Goal: Task Accomplishment & Management: Manage account settings

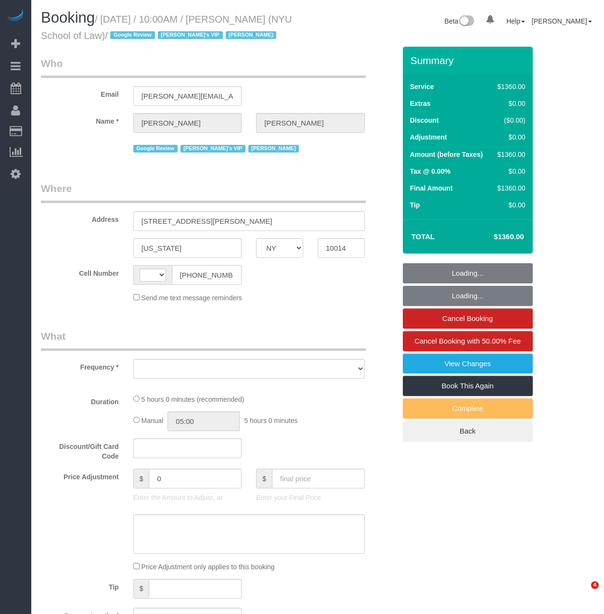
select select "NY"
select select "string:[GEOGRAPHIC_DATA]"
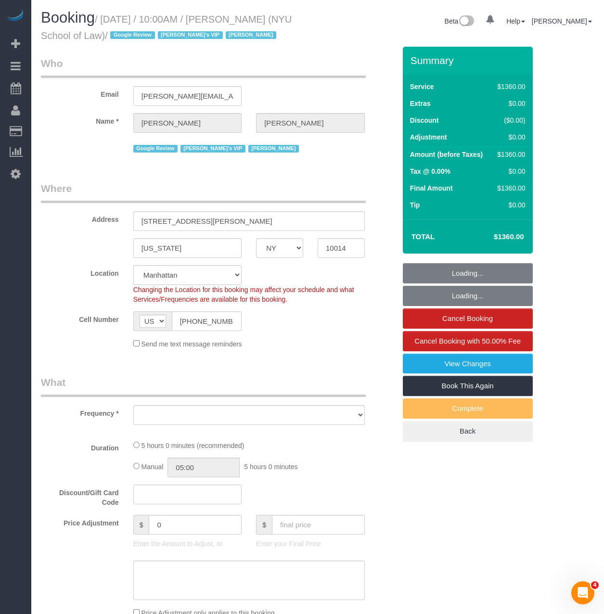
select select "4"
select select "300"
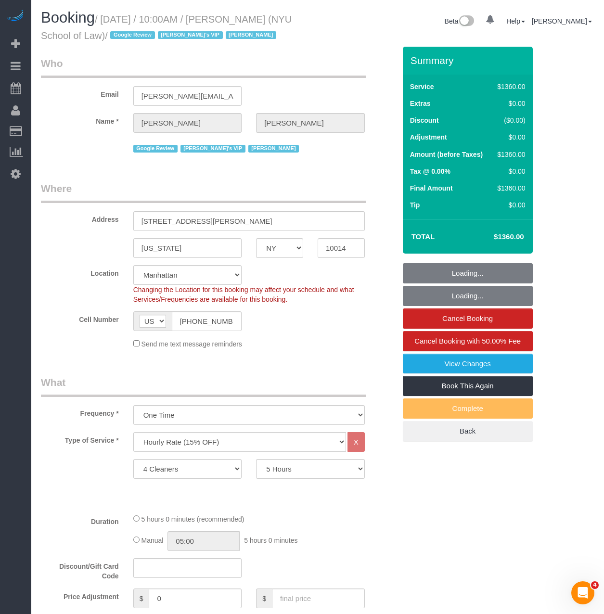
select select "object:1231"
select select "spot1"
select select "number:89"
select select "number:90"
select select "number:15"
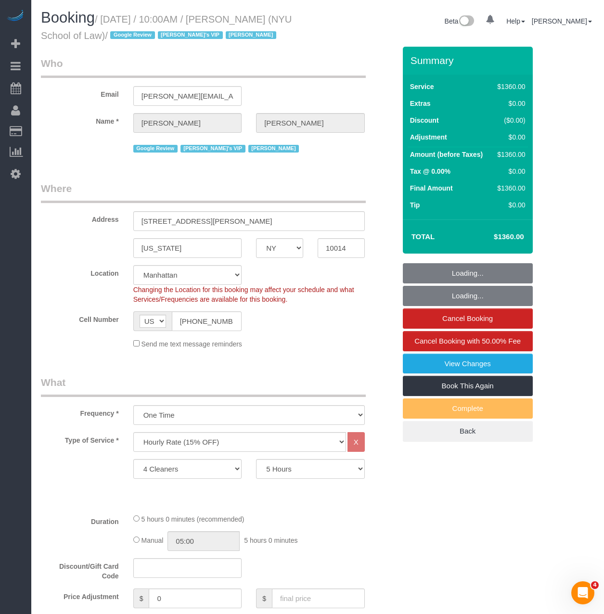
select select "number:7"
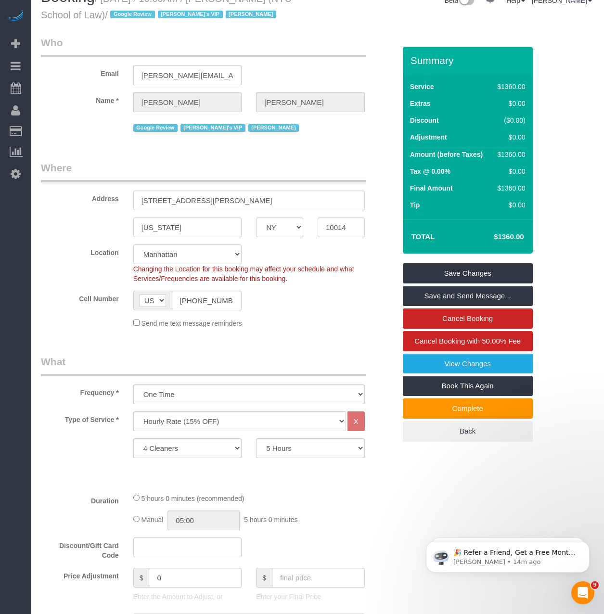
scroll to position [48, 0]
